Goal: Task Accomplishment & Management: Use online tool/utility

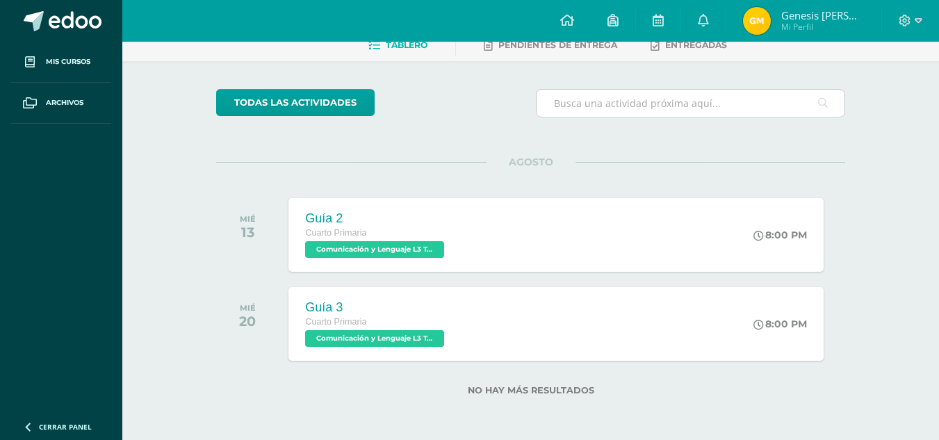
scroll to position [76, 0]
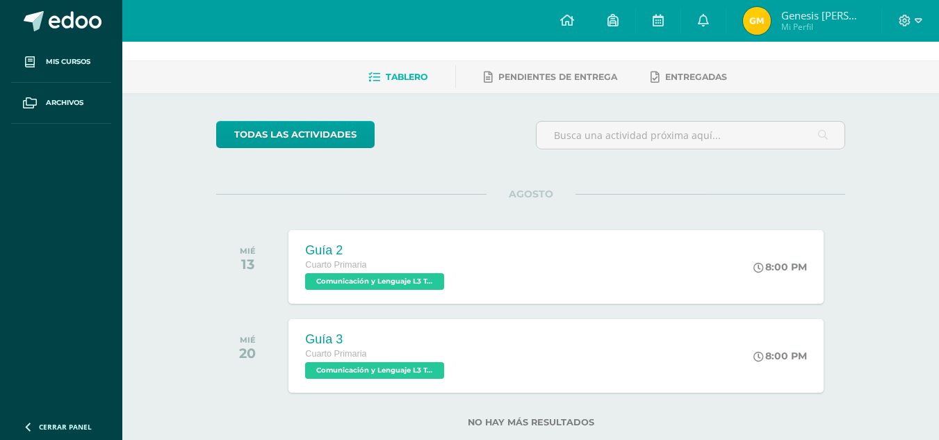
scroll to position [76, 0]
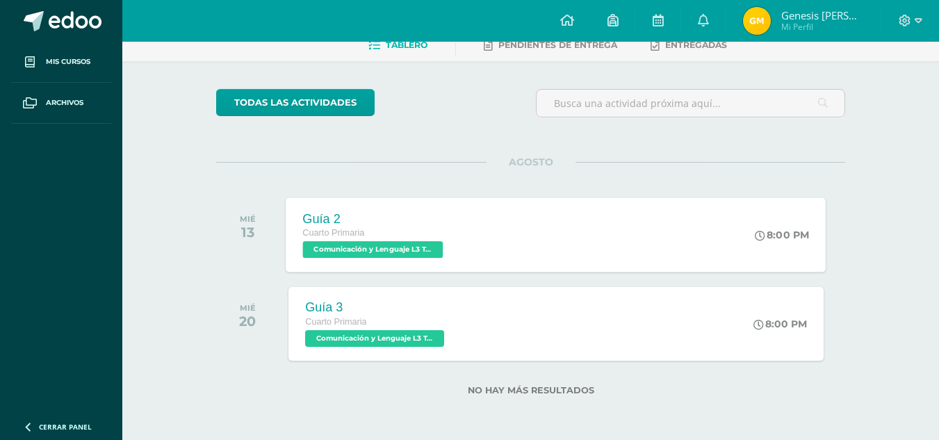
click at [797, 226] on div "8:00 PM" at bounding box center [789, 234] width 74 height 74
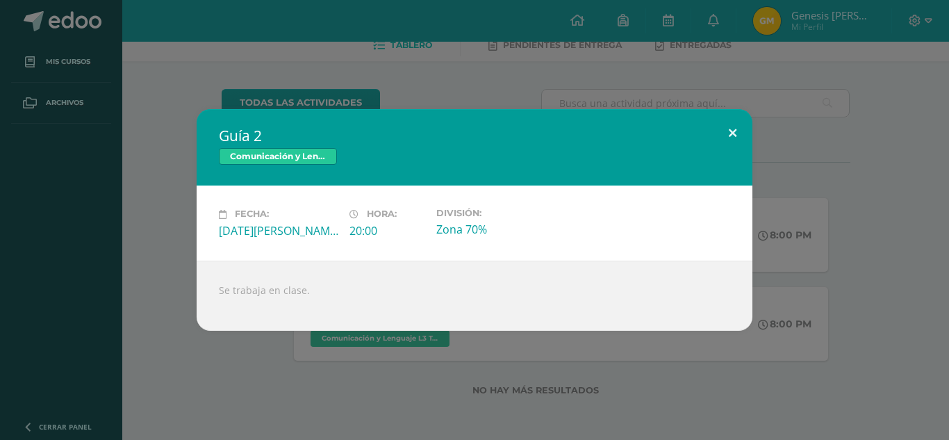
click at [735, 142] on button at bounding box center [733, 132] width 40 height 47
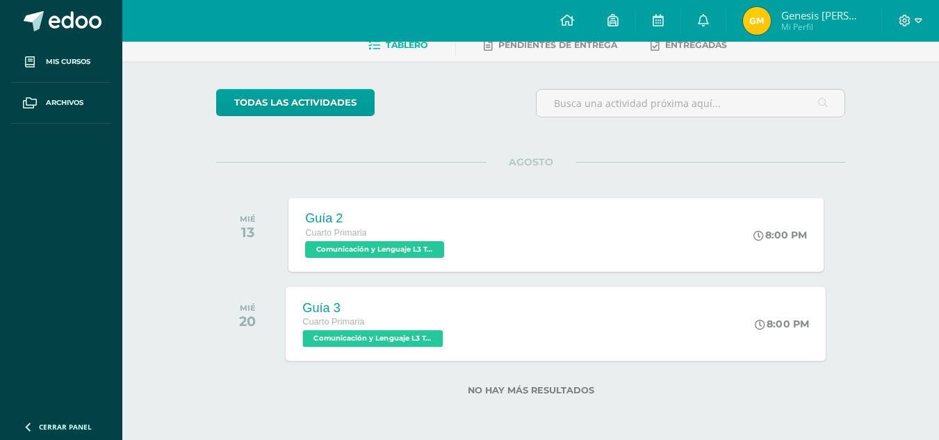
click at [613, 302] on div "Guía 3 Cuarto Primaria Comunicación y Lenguaje L3 Terce Idioma 'A' 8:00 PM Guía…" at bounding box center [556, 323] width 540 height 74
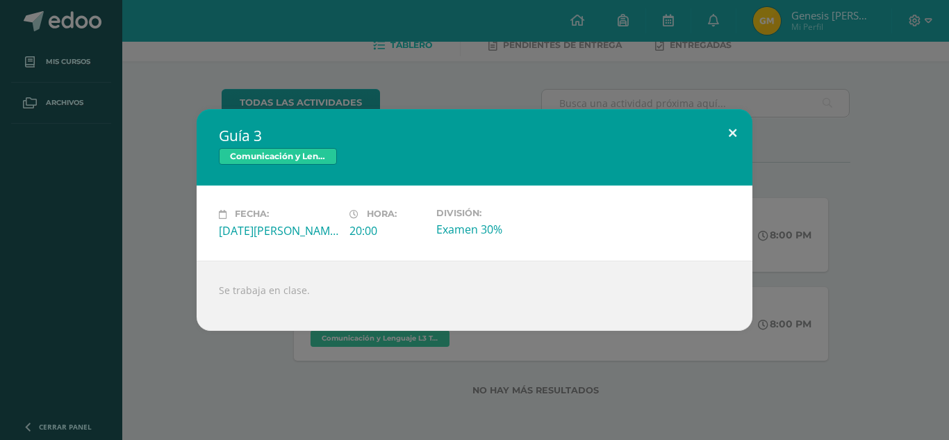
click at [727, 126] on button at bounding box center [733, 132] width 40 height 47
